Goal: Task Accomplishment & Management: Use online tool/utility

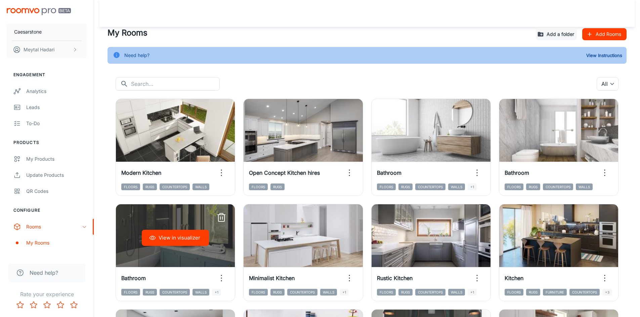
scroll to position [122, 0]
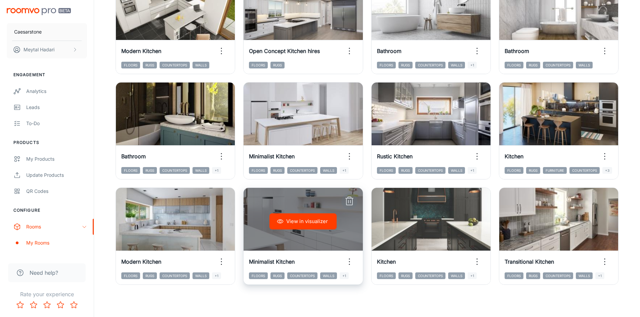
click at [348, 198] on line "button" at bounding box center [348, 198] width 7 height 0
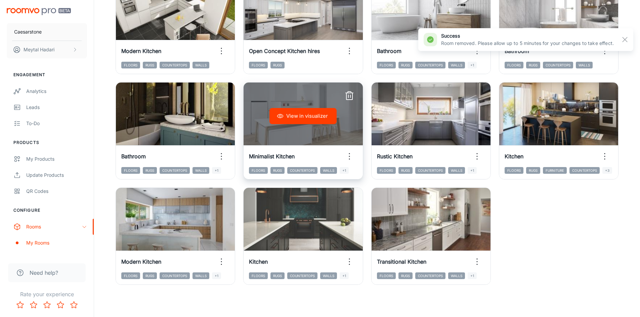
click at [347, 93] on line "button" at bounding box center [348, 93] width 7 height 0
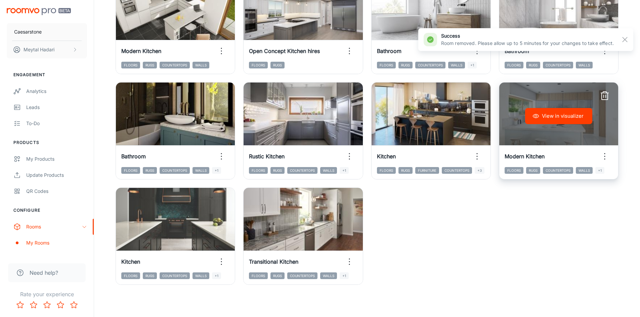
click at [605, 95] on line "button" at bounding box center [605, 96] width 0 height 3
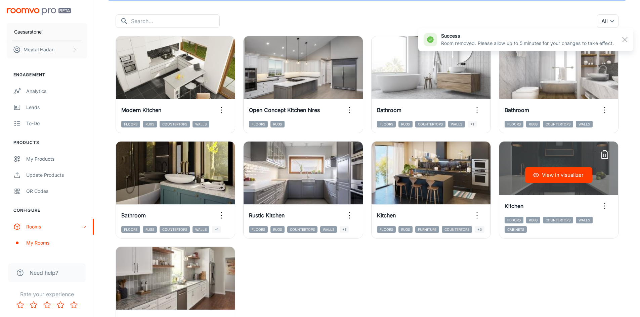
scroll to position [55, 0]
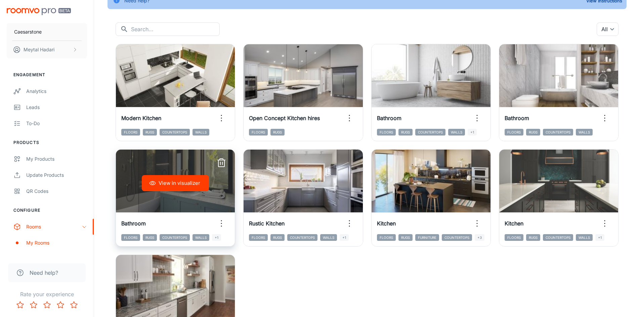
click at [220, 161] on icon "button" at bounding box center [221, 163] width 11 height 11
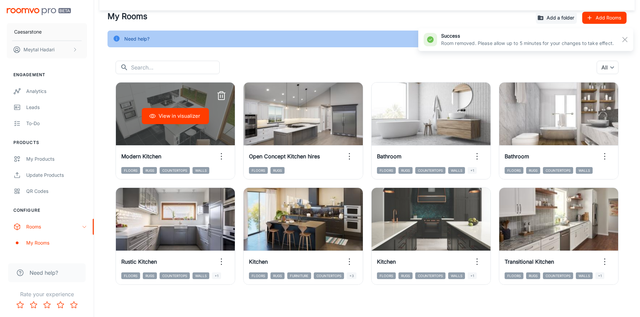
scroll to position [16, 0]
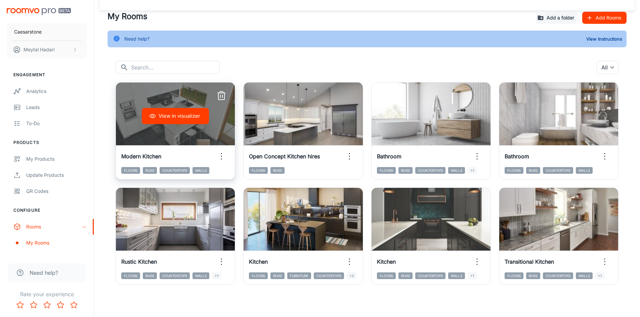
click at [221, 97] on icon "button" at bounding box center [221, 96] width 11 height 11
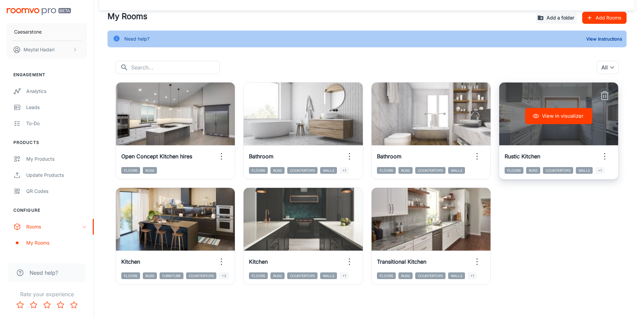
click at [606, 94] on icon "button" at bounding box center [604, 96] width 11 height 11
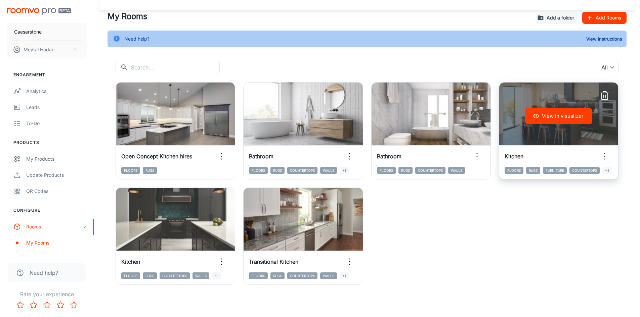
click at [607, 95] on icon "button" at bounding box center [604, 96] width 11 height 11
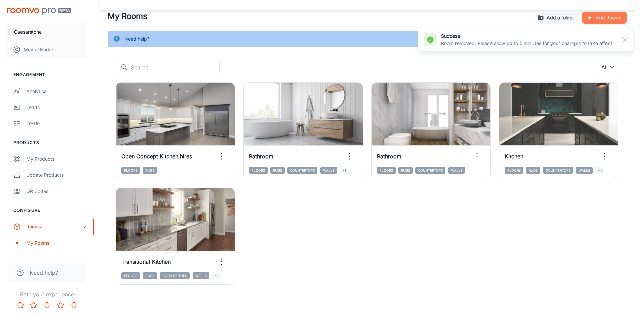
click at [602, 18] on button "Add Rooms" at bounding box center [604, 18] width 44 height 12
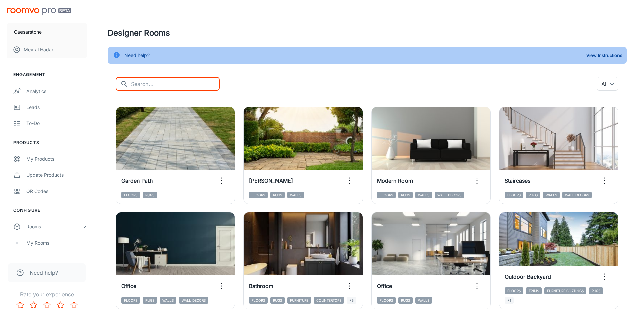
click at [142, 81] on input "text" at bounding box center [175, 83] width 89 height 13
drag, startPoint x: 142, startPoint y: 84, endPoint x: 117, endPoint y: 82, distance: 25.6
click at [116, 82] on div "​ ל ​" at bounding box center [167, 83] width 104 height 13
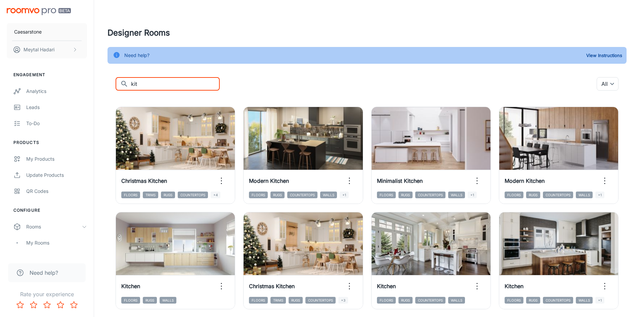
type input "kitchen"
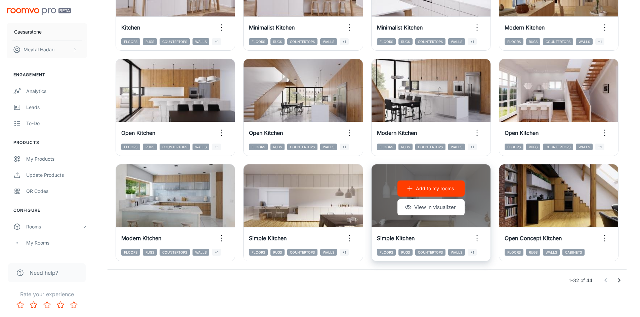
scroll to position [681, 0]
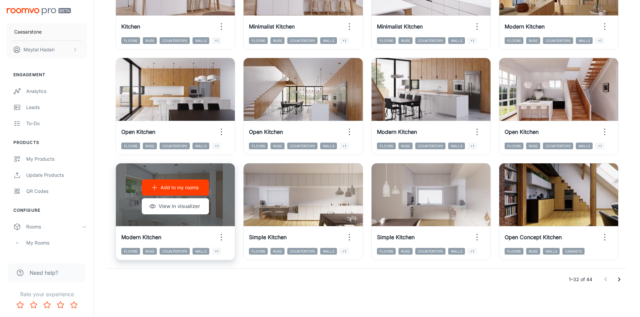
click at [184, 188] on p "Add to my rooms" at bounding box center [179, 187] width 38 height 7
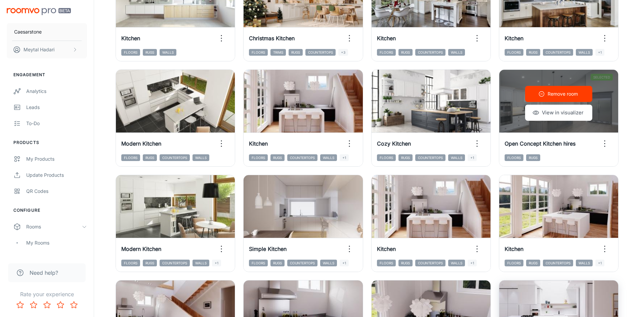
scroll to position [245, 0]
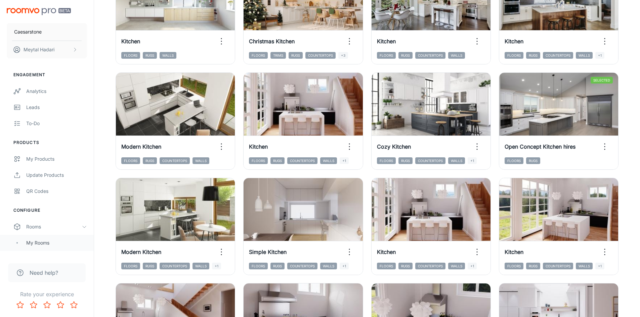
click at [35, 243] on div "My Rooms" at bounding box center [56, 242] width 61 height 7
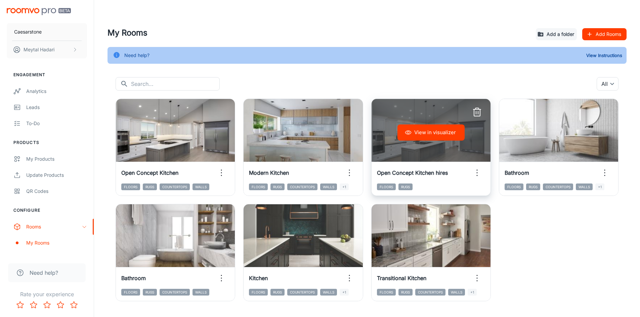
click at [475, 110] on icon "button" at bounding box center [476, 112] width 11 height 11
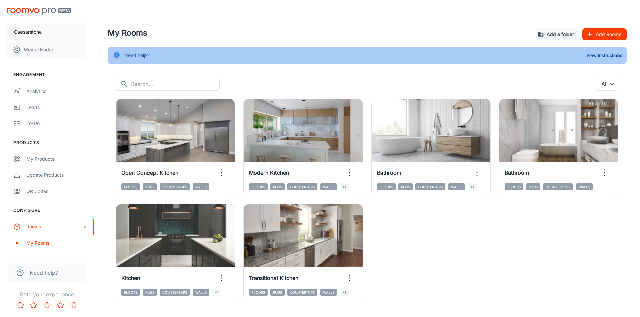
click at [601, 32] on button "Add Rooms" at bounding box center [604, 34] width 44 height 12
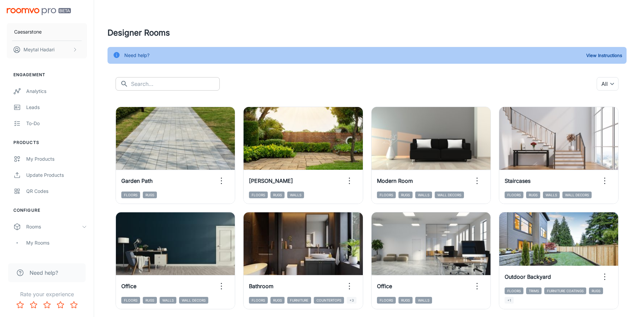
click at [158, 81] on input "text" at bounding box center [175, 83] width 89 height 13
type input "kitchen"
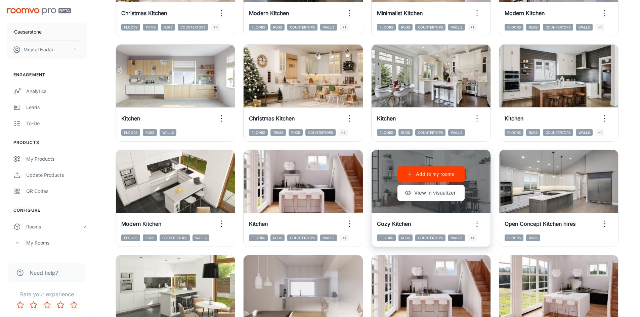
scroll to position [201, 0]
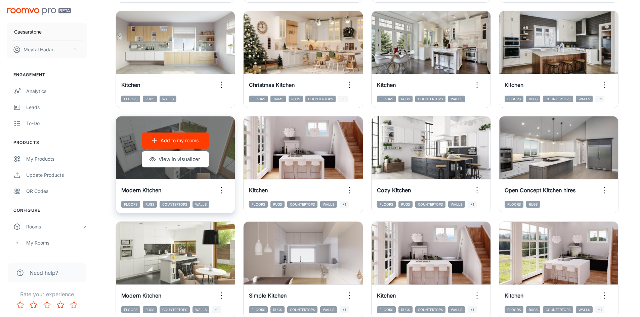
click at [182, 141] on p "Add to my rooms" at bounding box center [179, 140] width 38 height 7
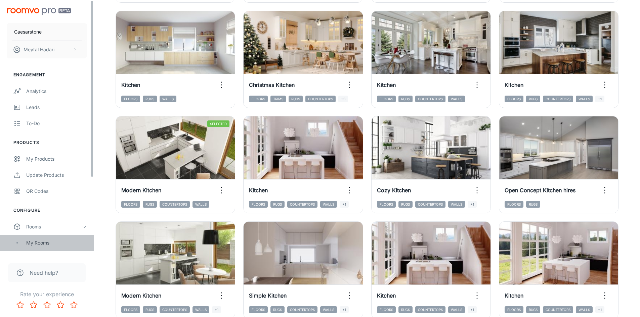
click at [47, 245] on div "My Rooms" at bounding box center [56, 242] width 61 height 7
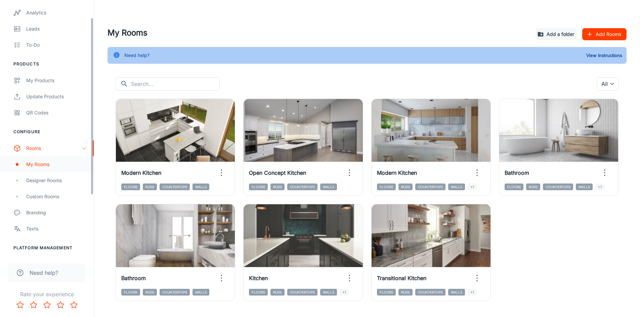
scroll to position [101, 0]
